Goal: Check status: Check status

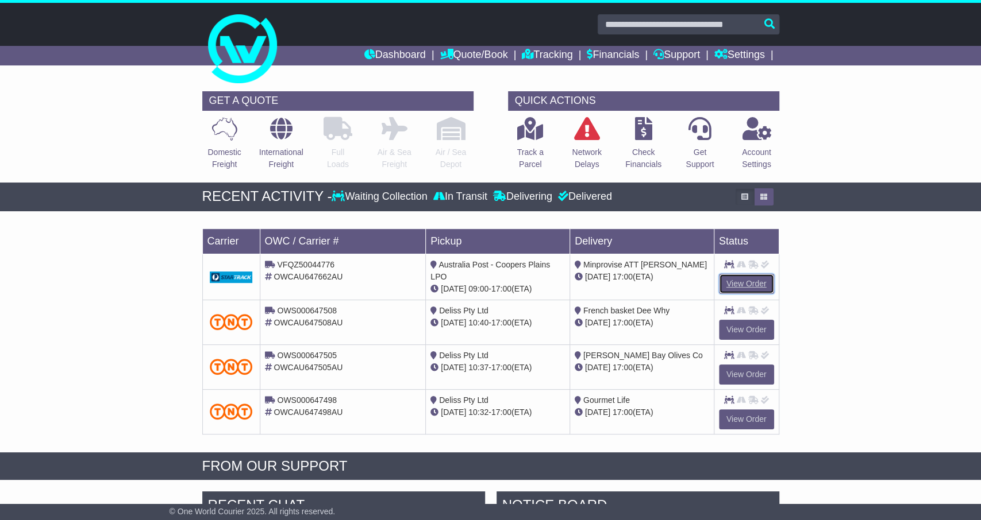
click at [755, 280] on link "View Order" at bounding box center [746, 284] width 55 height 20
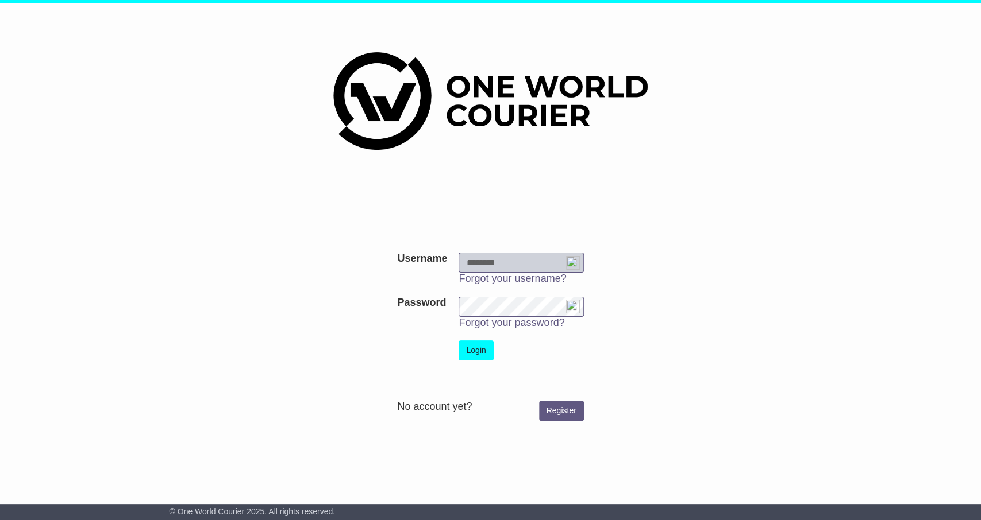
type input "**********"
click at [639, 242] on div "**********" at bounding box center [490, 328] width 588 height 197
click at [477, 353] on button "Login" at bounding box center [475, 351] width 34 height 20
